Goal: Navigation & Orientation: Find specific page/section

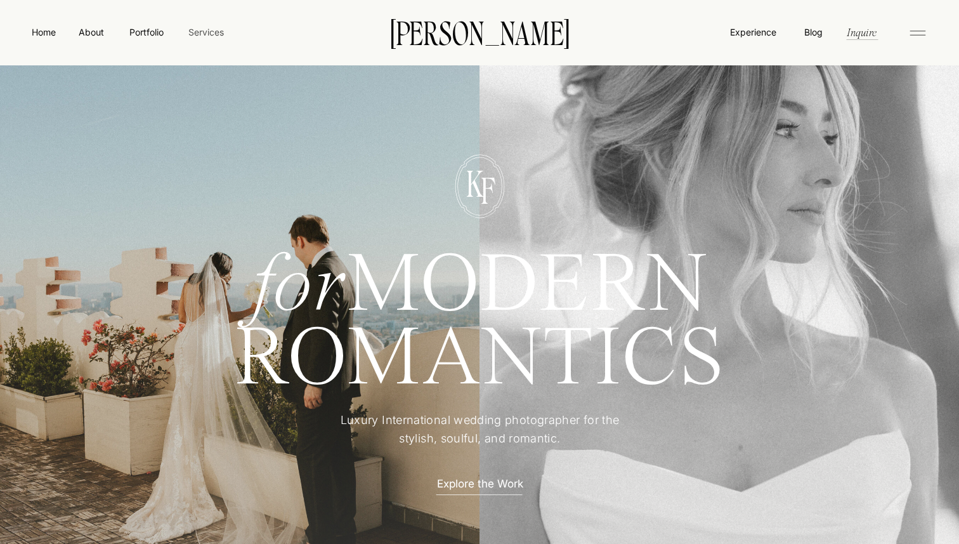
click at [204, 36] on nav "Services" at bounding box center [205, 31] width 37 height 13
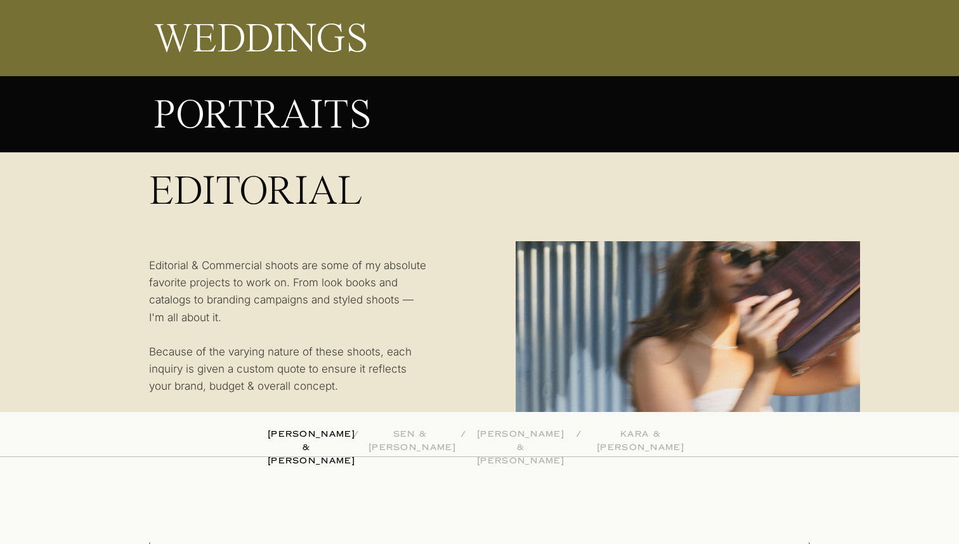
scroll to position [2658, 0]
click at [948, 197] on div at bounding box center [479, 171] width 959 height 479
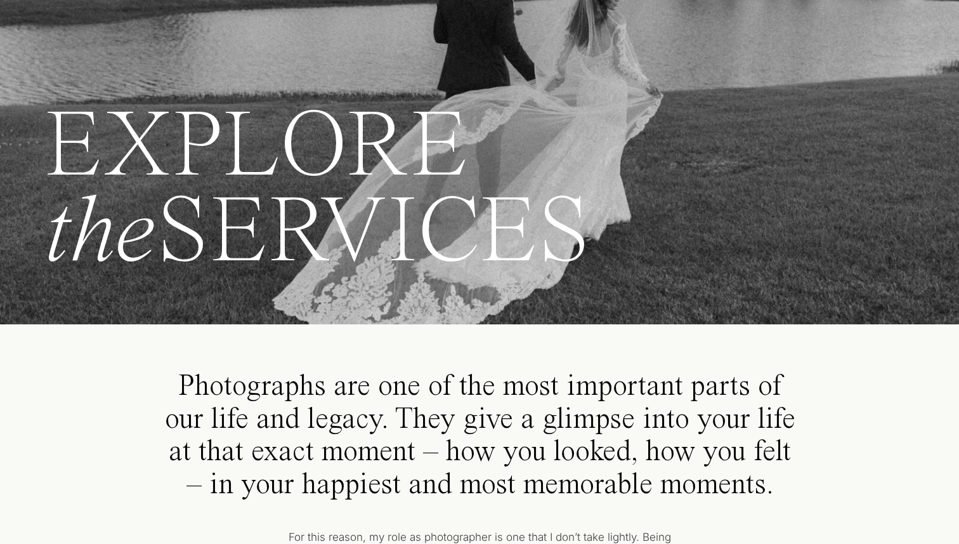
scroll to position [0, 0]
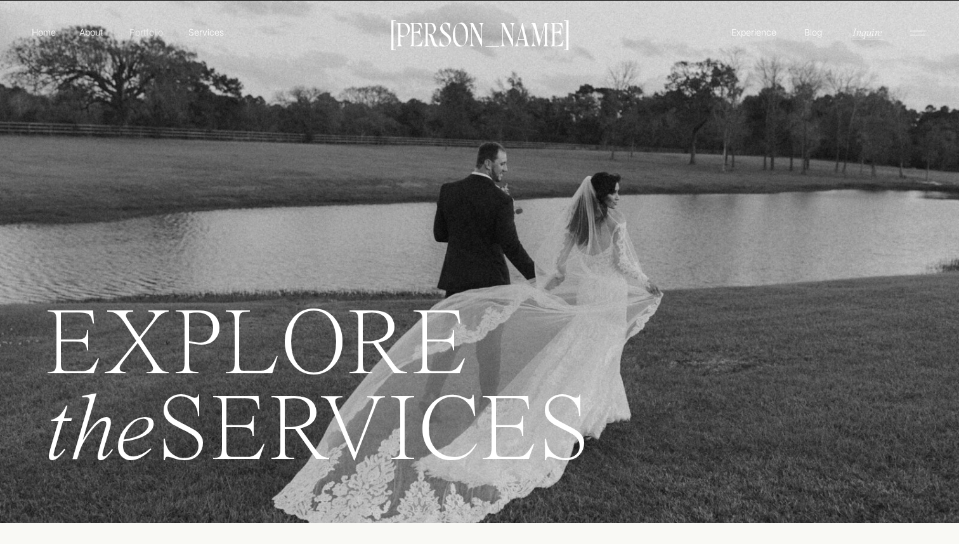
click at [149, 31] on p "Portfolio" at bounding box center [146, 31] width 45 height 13
